Goal: Transaction & Acquisition: Purchase product/service

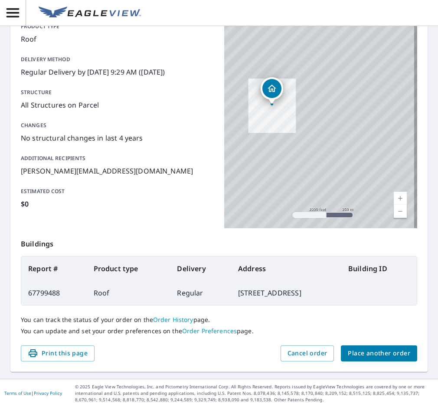
scroll to position [105, 0]
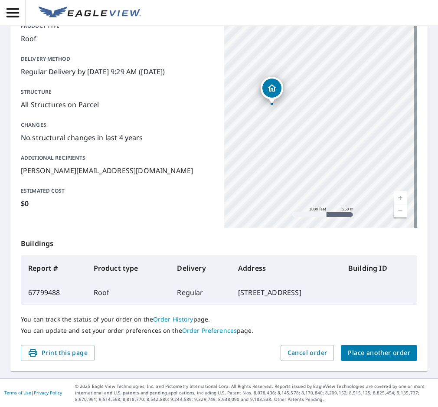
click at [389, 356] on span "Place another order" at bounding box center [379, 352] width 62 height 11
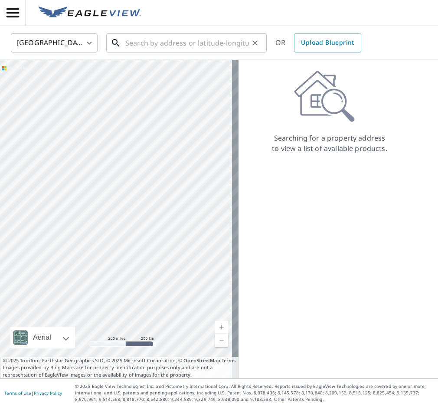
click at [182, 32] on input "text" at bounding box center [187, 43] width 124 height 24
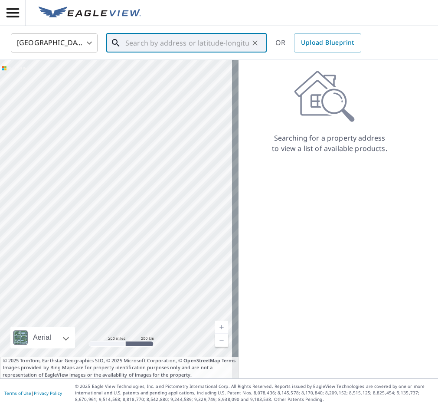
paste input "[STREET_ADDRESS][US_STATE]"
type input "[STREET_ADDRESS][US_STATE]"
click at [255, 42] on icon "Clear" at bounding box center [254, 42] width 5 height 5
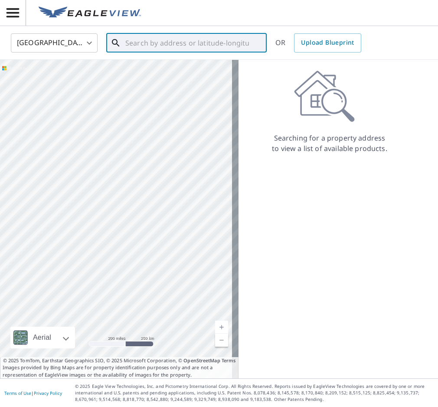
click at [145, 42] on input "text" at bounding box center [187, 43] width 124 height 24
drag, startPoint x: 146, startPoint y: 41, endPoint x: 132, endPoint y: 42, distance: 13.9
click at [132, 42] on input "text" at bounding box center [187, 43] width 124 height 24
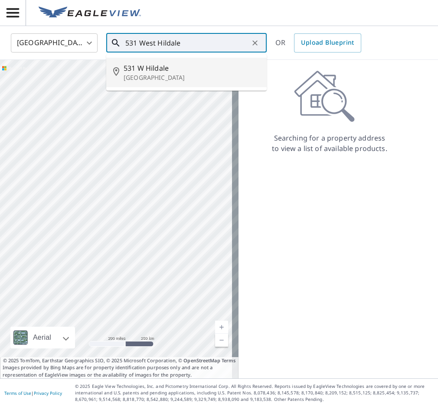
click at [140, 65] on span "531 W Hildale" at bounding box center [192, 68] width 136 height 10
type input "[STREET_ADDRESS]"
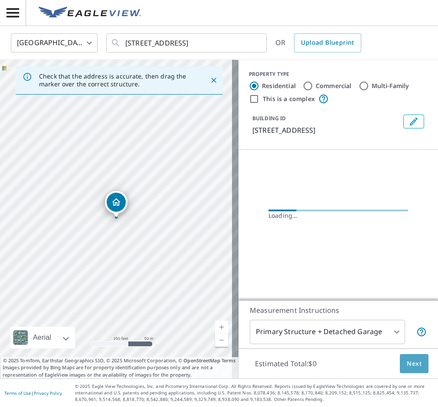
click at [407, 363] on span "Next" at bounding box center [414, 363] width 15 height 11
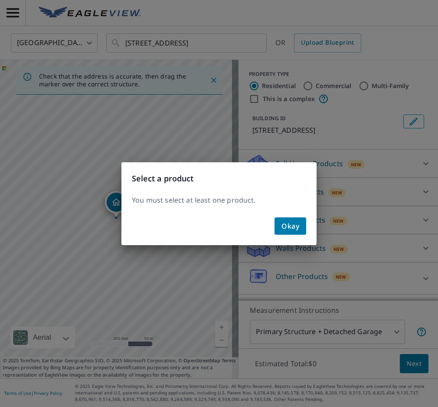
click at [295, 232] on button "Okay" at bounding box center [291, 225] width 32 height 17
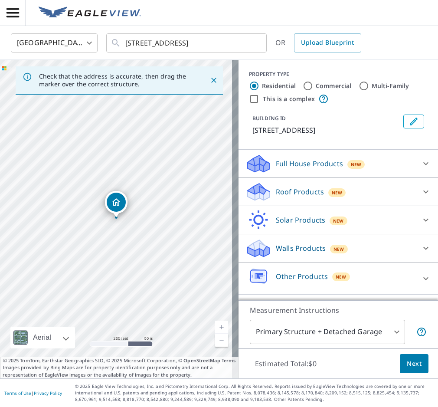
click at [425, 196] on div at bounding box center [425, 191] width 21 height 21
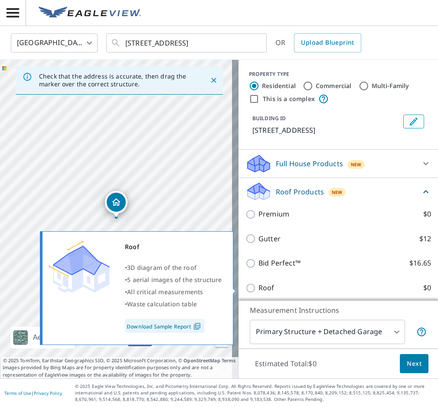
click at [389, 292] on label "Roof $0" at bounding box center [344, 287] width 173 height 11
click at [258, 292] on input "Roof $0" at bounding box center [251, 288] width 13 height 10
checkbox input "true"
type input "3"
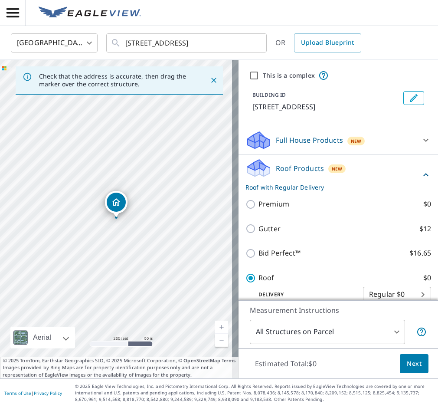
click at [400, 361] on button "Next" at bounding box center [414, 364] width 29 height 20
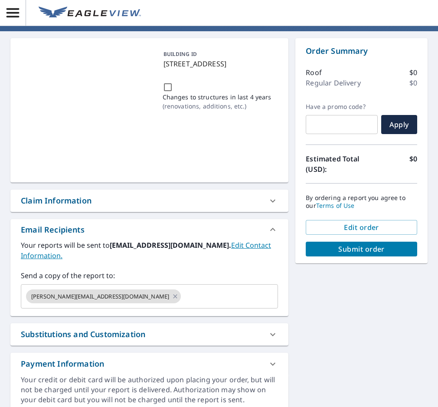
scroll to position [74, 0]
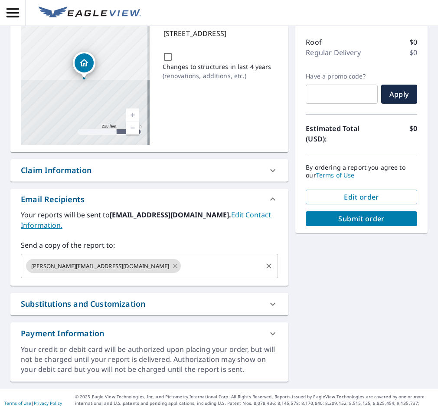
click at [172, 261] on icon at bounding box center [175, 266] width 7 height 10
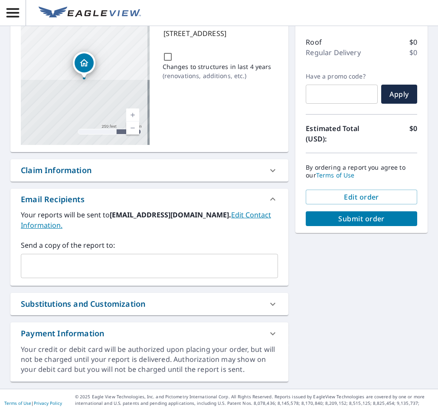
click at [116, 258] on input "text" at bounding box center [143, 266] width 236 height 16
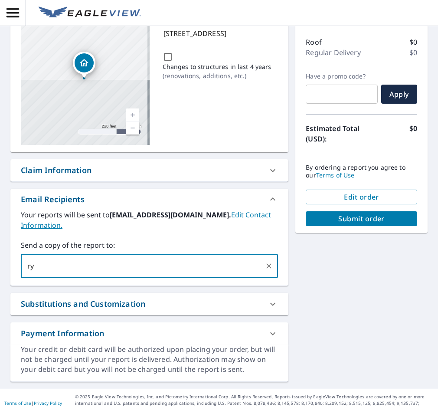
type input "r"
type input "e"
type input "[PERSON_NAME][EMAIL_ADDRESS][DOMAIN_NAME]"
click at [401, 222] on span "Submit order" at bounding box center [362, 219] width 98 height 10
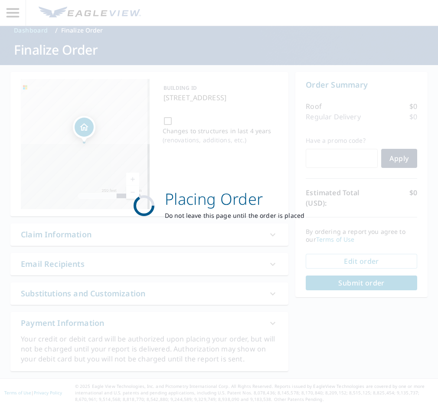
scroll to position [10, 0]
